Goal: Information Seeking & Learning: Learn about a topic

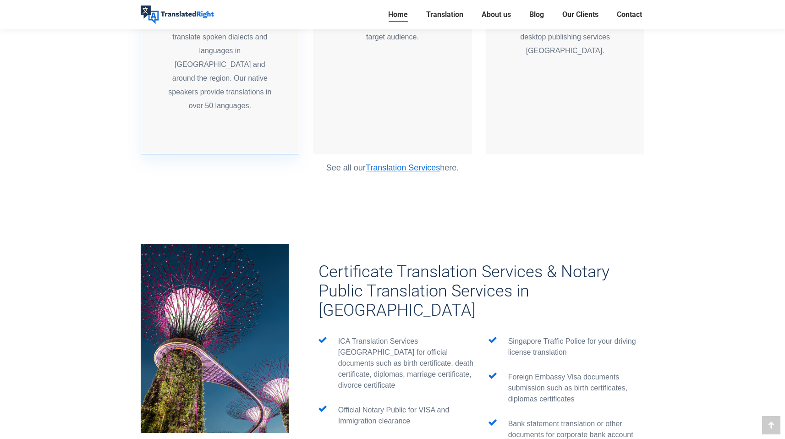
scroll to position [1319, 0]
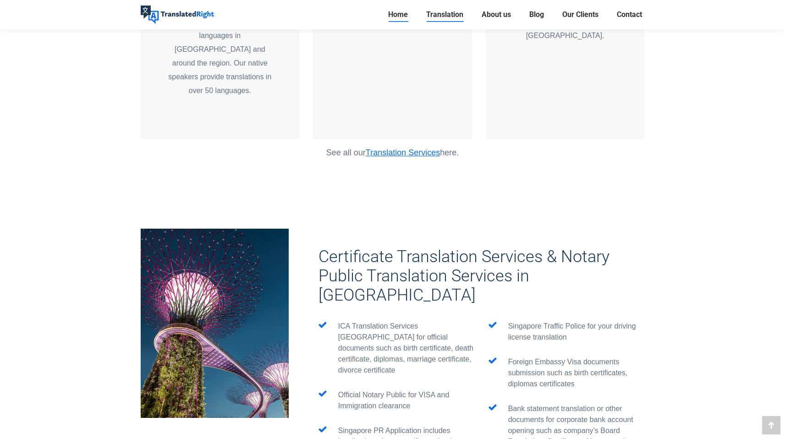
click at [444, 15] on span "Translation" at bounding box center [444, 14] width 37 height 9
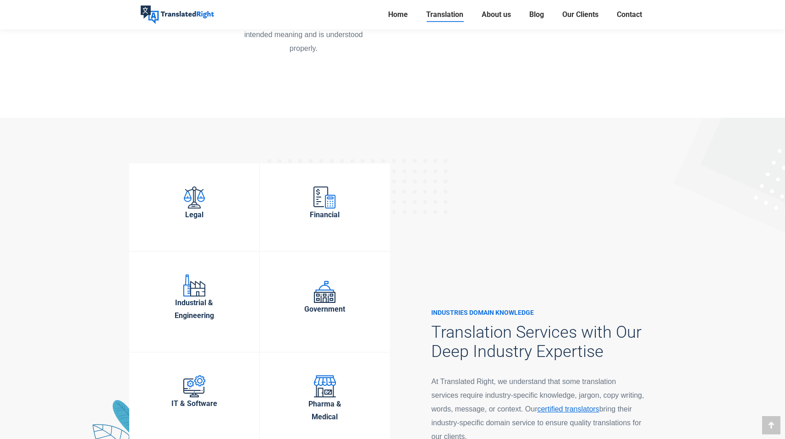
scroll to position [2265, 0]
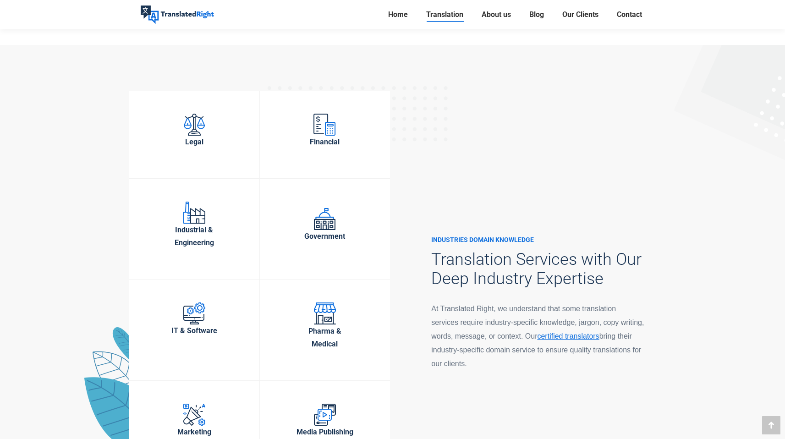
click at [450, 384] on div "INDUSTRIES DOMAIN KNOWLEDGE Translation Services with Our Deep Industry Experti…" at bounding box center [522, 295] width 259 height 440
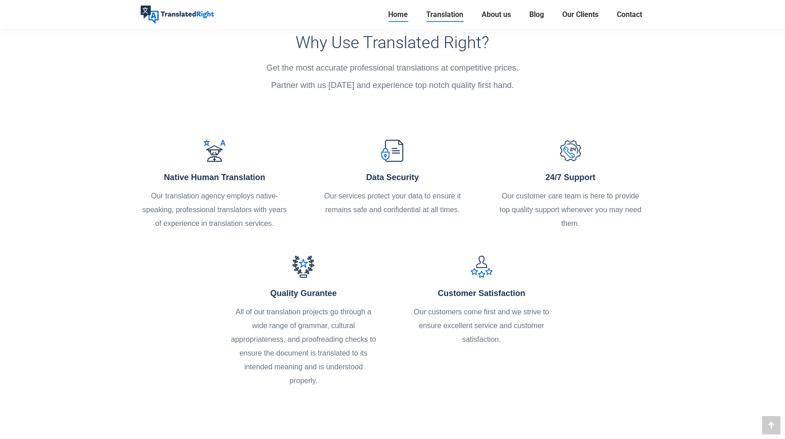
scroll to position [1543, 0]
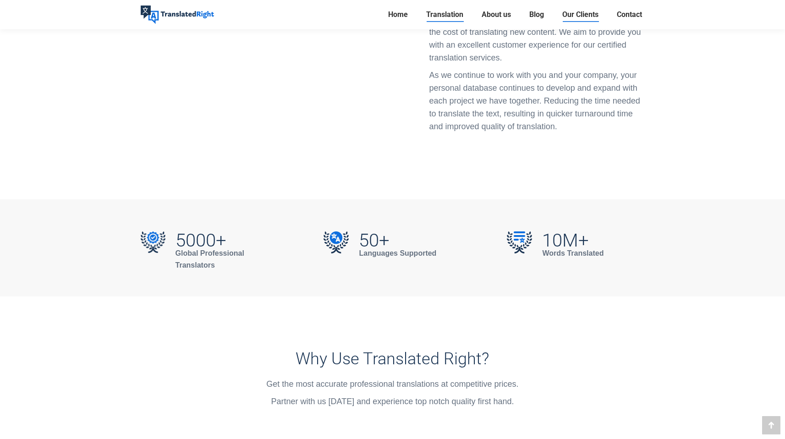
click at [581, 16] on span "Our Clients" at bounding box center [581, 14] width 36 height 9
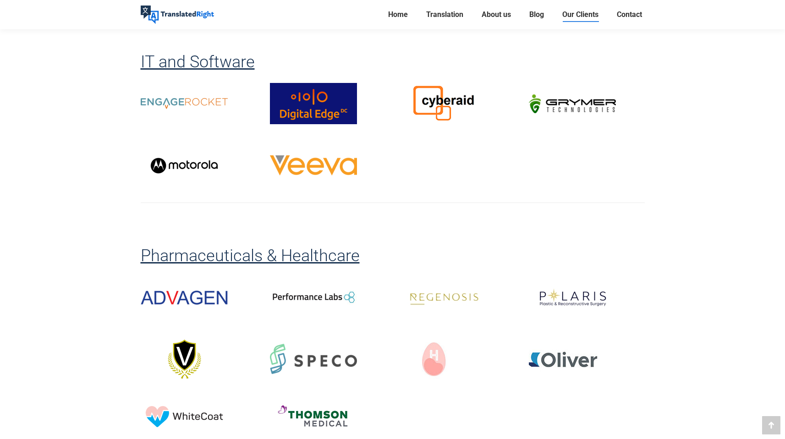
scroll to position [1465, 0]
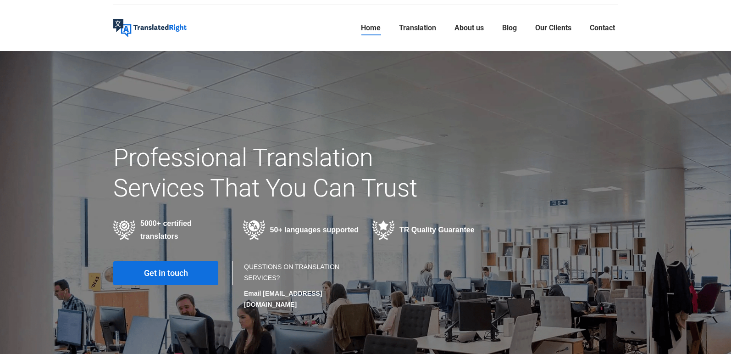
scroll to position [14, 0]
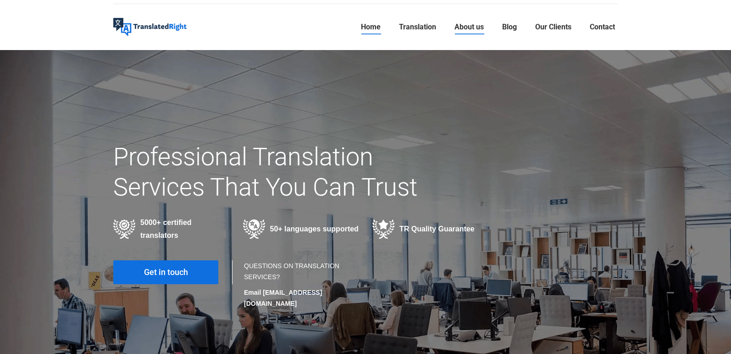
click at [462, 31] on span "About us" at bounding box center [468, 26] width 29 height 9
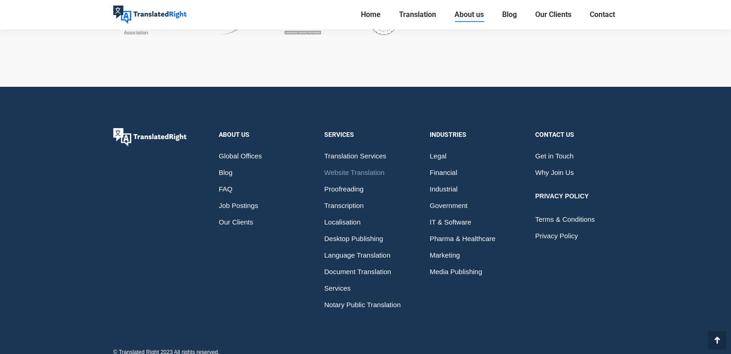
scroll to position [2571, 0]
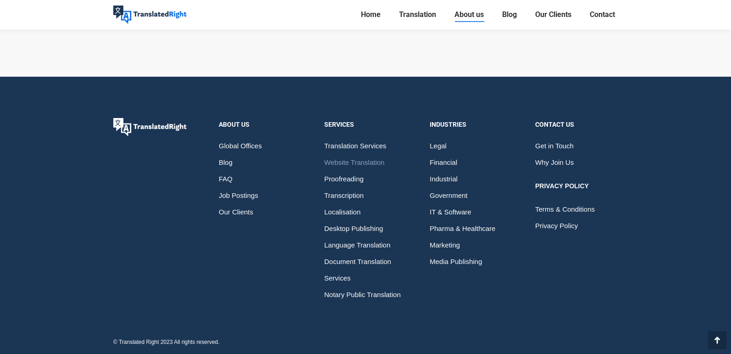
click at [357, 164] on span "Website Translation" at bounding box center [354, 162] width 60 height 17
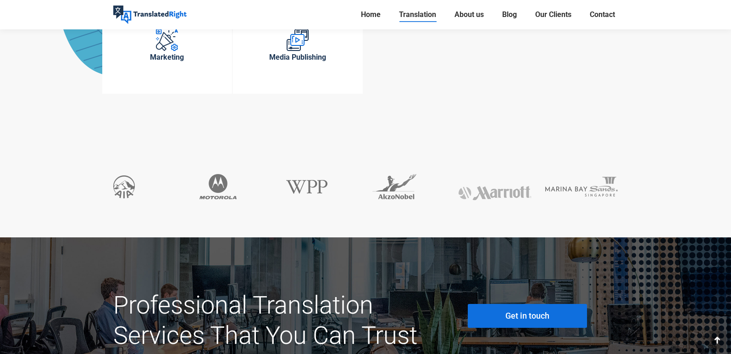
scroll to position [4241, 0]
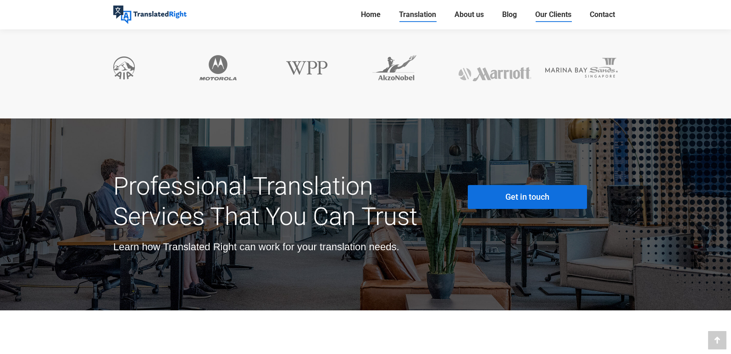
click at [559, 20] on link "Our Clients" at bounding box center [553, 14] width 42 height 13
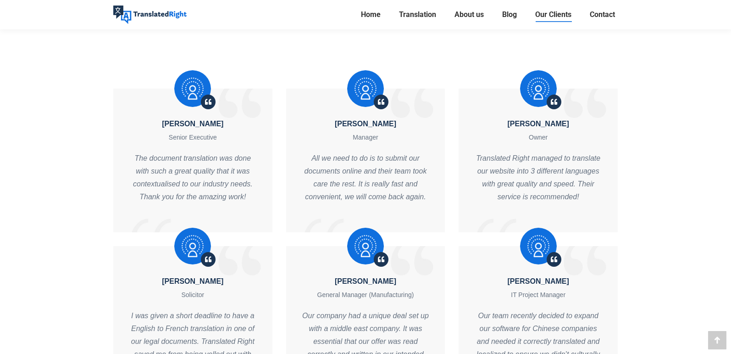
scroll to position [3393, 0]
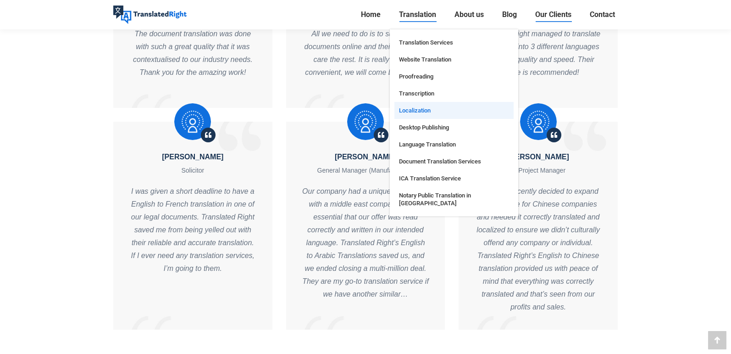
click at [416, 107] on span "Localization" at bounding box center [415, 110] width 32 height 8
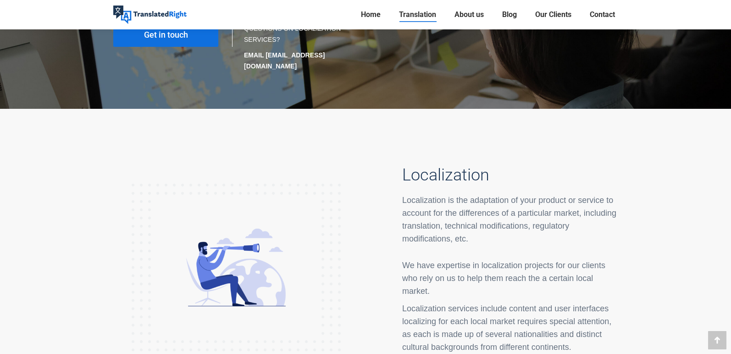
scroll to position [177, 0]
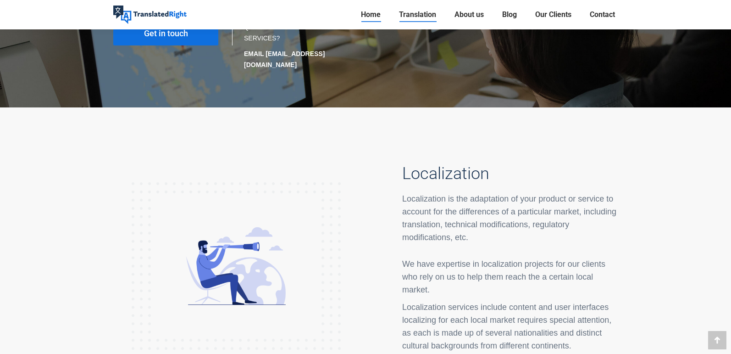
click at [369, 16] on span "Home" at bounding box center [371, 14] width 20 height 9
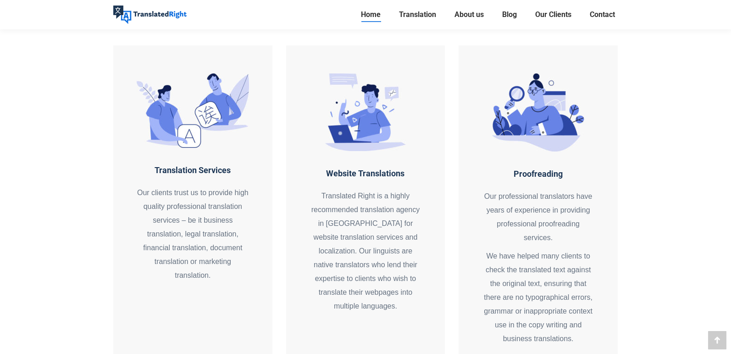
scroll to position [798, 0]
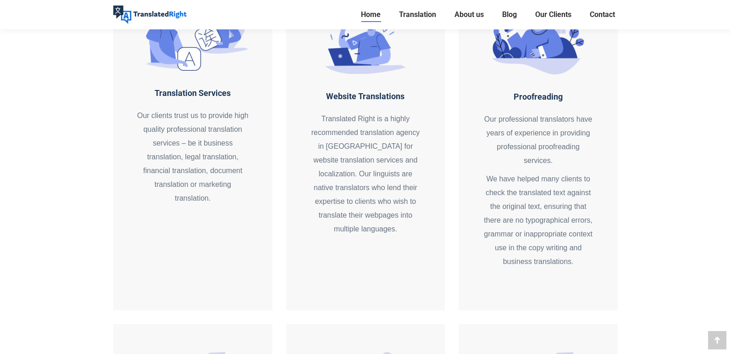
click at [170, 11] on img at bounding box center [149, 15] width 73 height 18
